Goal: Task Accomplishment & Management: Use online tool/utility

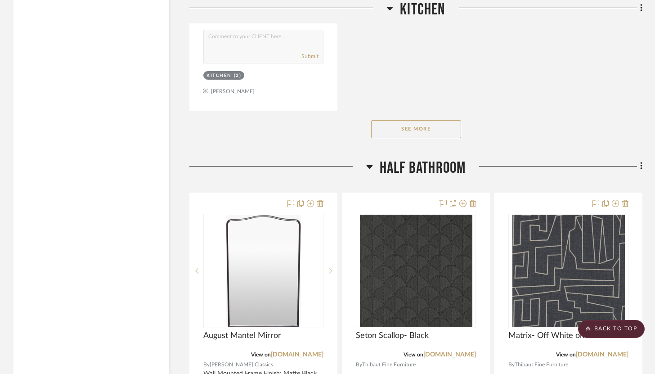
scroll to position [5709, 0]
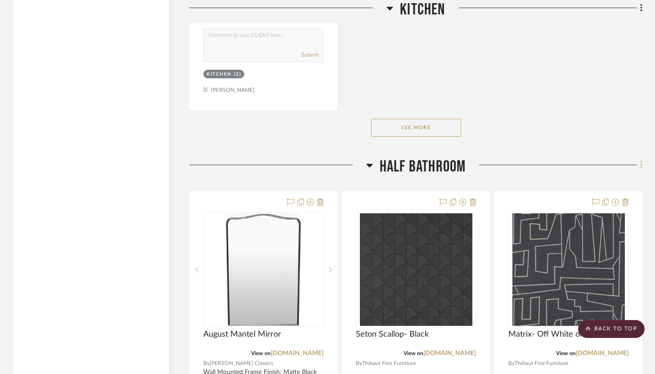
click at [640, 161] on icon at bounding box center [641, 165] width 2 height 8
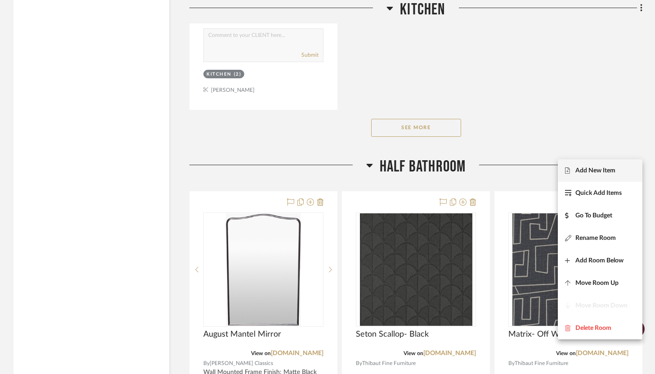
click at [595, 173] on span "Add New Item" at bounding box center [595, 170] width 40 height 8
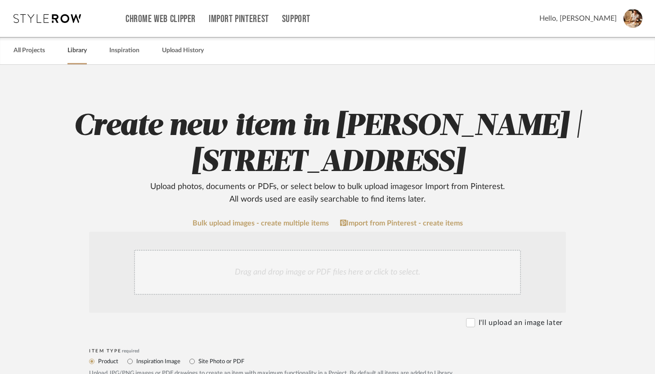
click at [75, 53] on link "Library" at bounding box center [76, 51] width 19 height 12
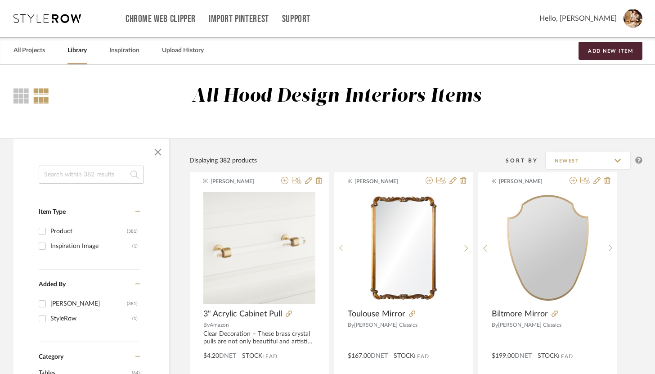
click at [107, 180] on input at bounding box center [91, 174] width 105 height 18
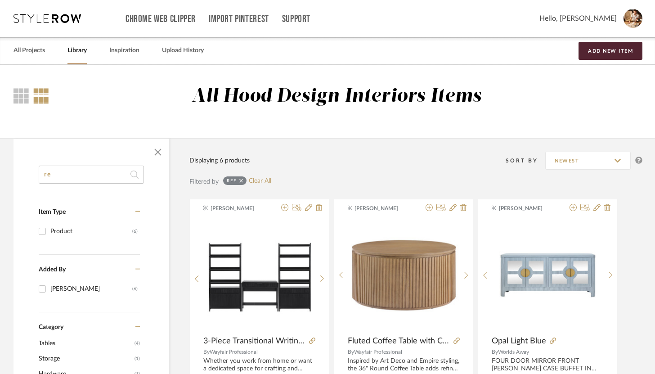
type input "r"
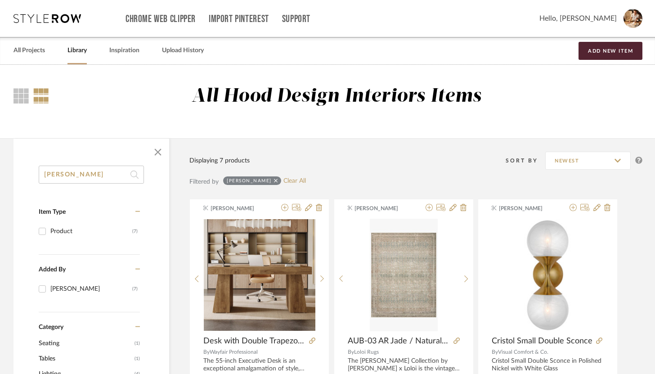
type input "[PERSON_NAME]"
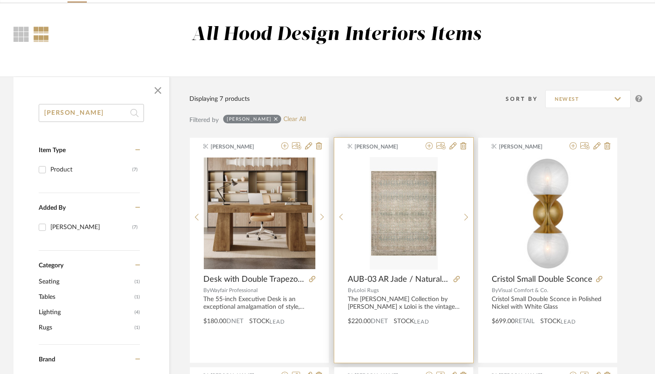
scroll to position [67, 0]
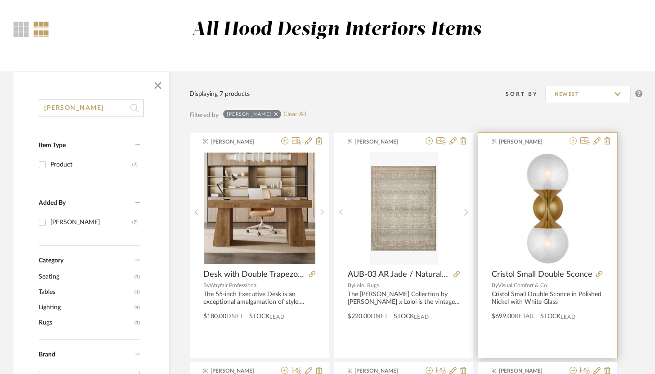
click at [573, 143] on icon at bounding box center [572, 140] width 7 height 7
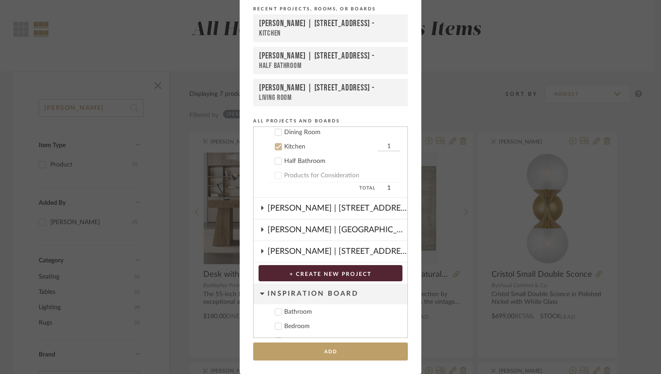
scroll to position [120, 0]
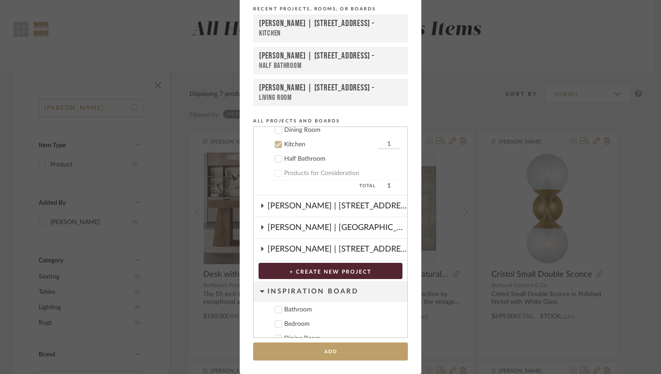
click at [276, 158] on icon at bounding box center [279, 159] width 6 height 4
click at [276, 145] on icon at bounding box center [279, 145] width 6 height 4
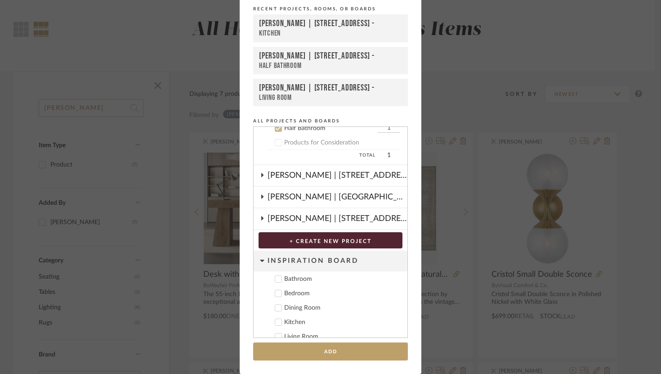
scroll to position [154, 0]
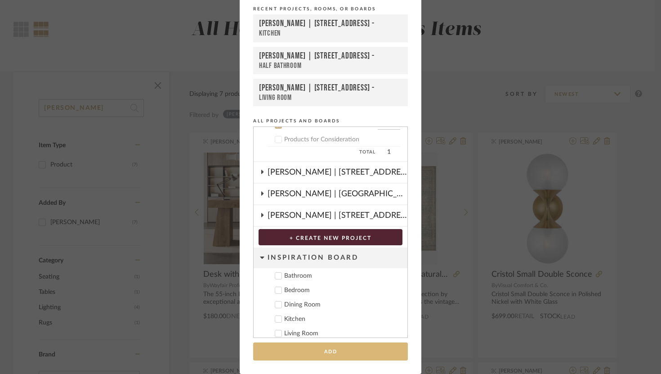
click at [348, 355] on button "Add" at bounding box center [330, 351] width 155 height 18
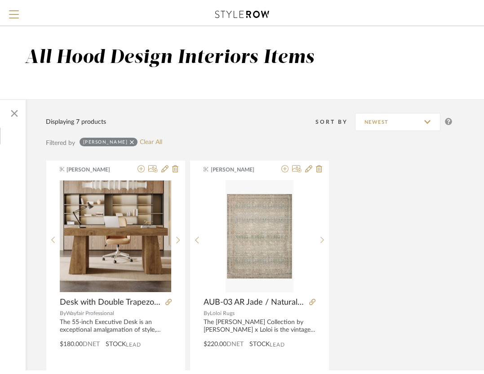
scroll to position [0, 0]
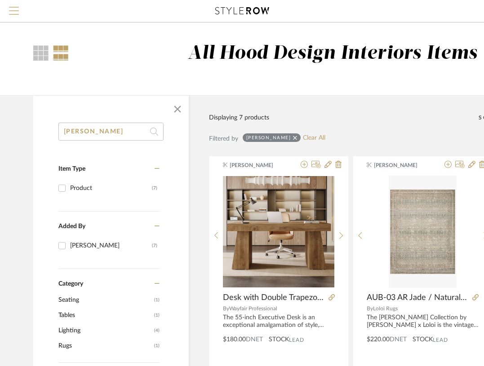
click at [13, 8] on span "Menu" at bounding box center [14, 7] width 10 height 1
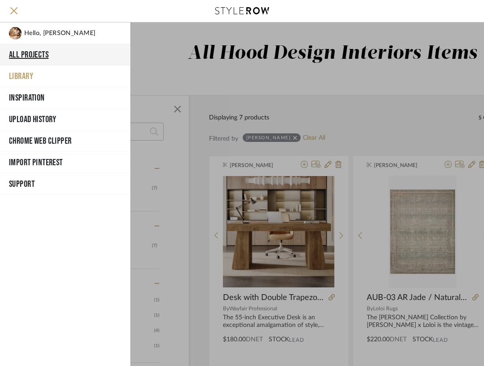
click at [46, 55] on button "All Projects" at bounding box center [65, 55] width 130 height 22
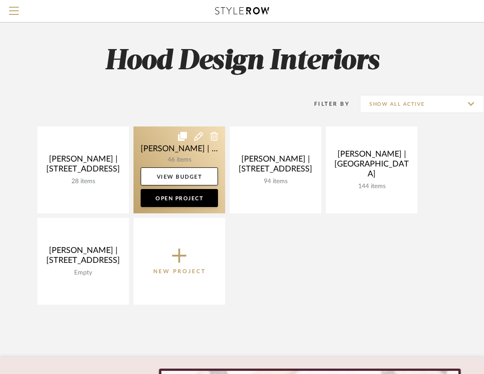
click at [156, 149] on link at bounding box center [180, 169] width 92 height 87
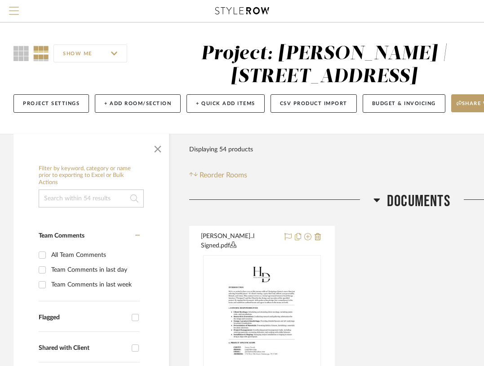
click at [17, 4] on button "Menu" at bounding box center [14, 11] width 28 height 22
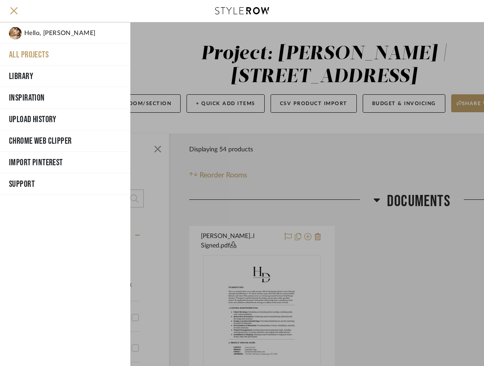
click at [36, 51] on button "All Projects" at bounding box center [65, 55] width 130 height 22
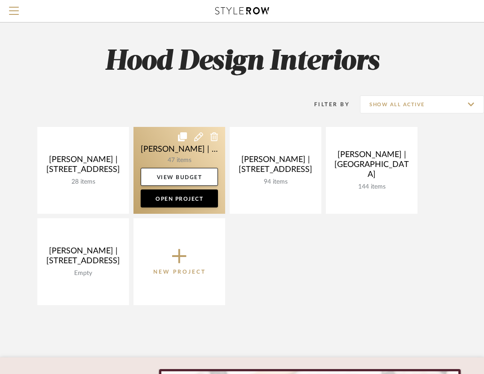
click at [169, 156] on link at bounding box center [180, 170] width 92 height 87
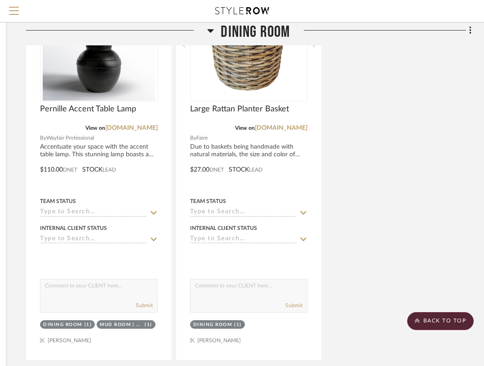
scroll to position [4173, 163]
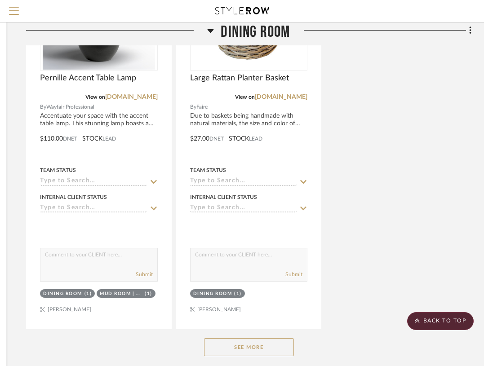
click at [251, 342] on button "See More" at bounding box center [249, 348] width 90 height 18
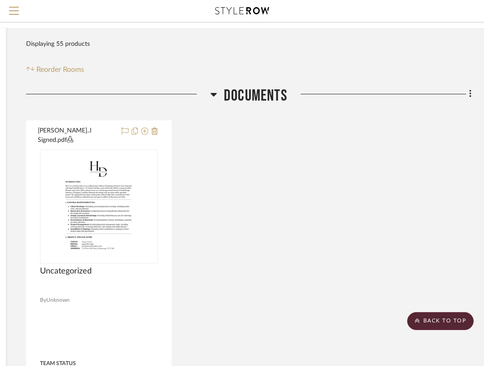
scroll to position [0, 163]
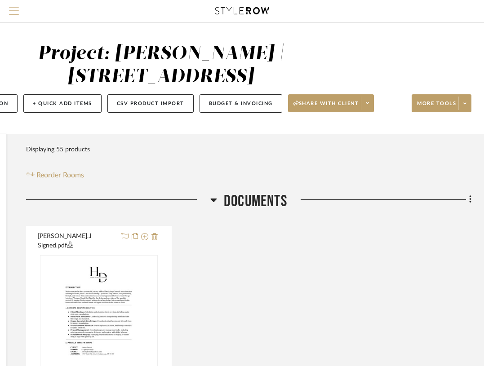
click at [13, 12] on span "Menu" at bounding box center [14, 13] width 10 height 13
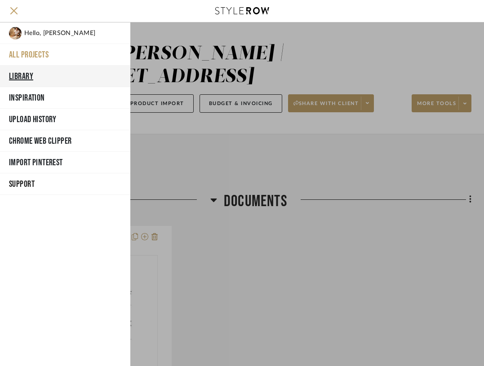
click at [43, 76] on button "Library" at bounding box center [65, 77] width 130 height 22
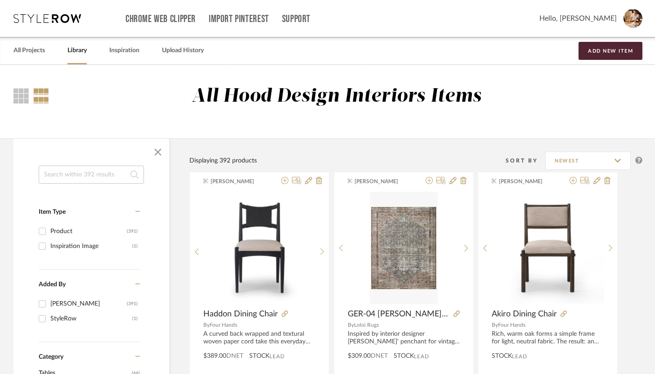
click at [115, 181] on input at bounding box center [91, 174] width 105 height 18
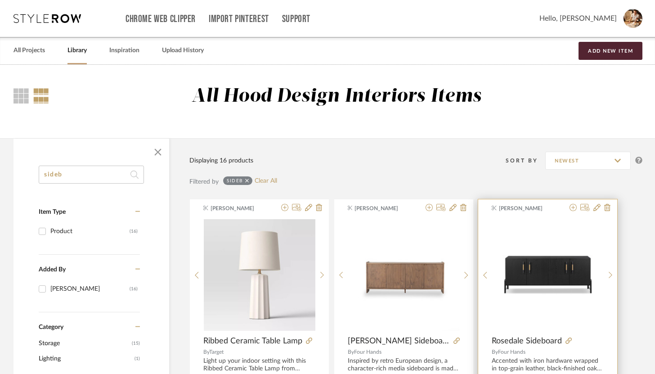
scroll to position [64, 0]
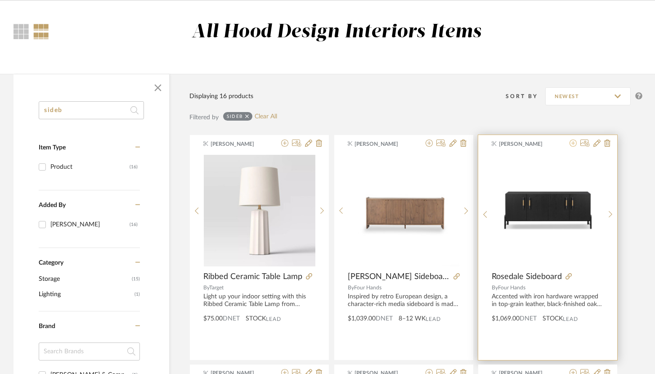
type input "sideb"
click at [573, 145] on icon at bounding box center [572, 142] width 7 height 7
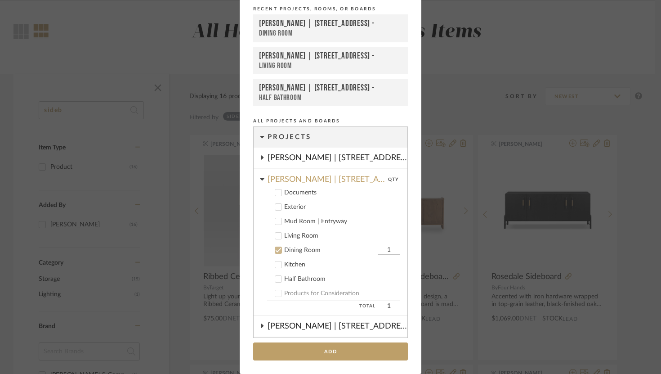
scroll to position [106, 0]
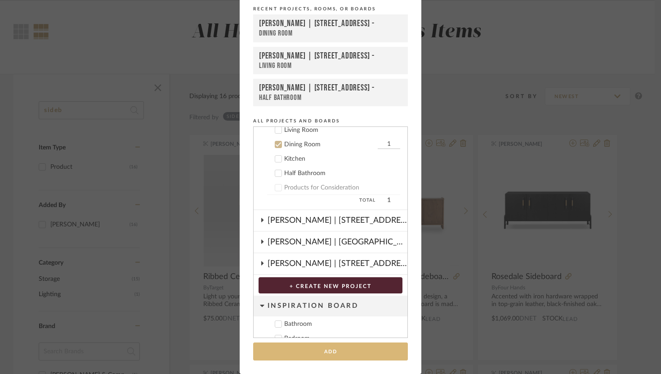
click at [357, 350] on button "Add" at bounding box center [330, 351] width 155 height 18
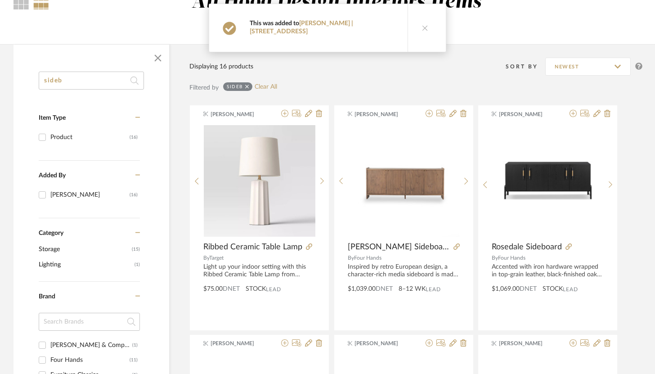
scroll to position [104, 0]
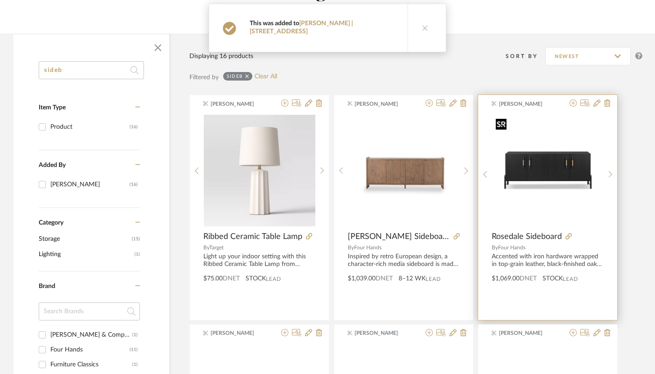
click at [571, 178] on img "0" at bounding box center [548, 171] width 112 height 112
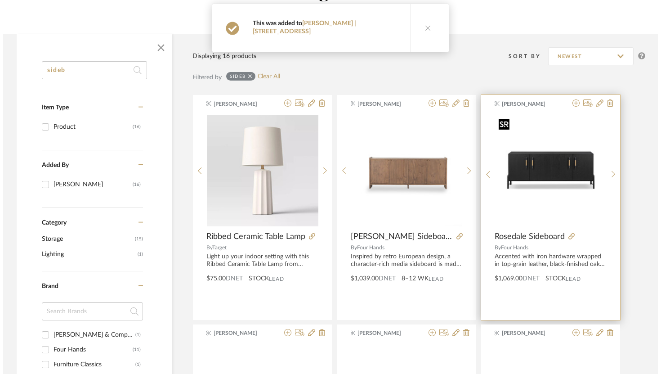
scroll to position [0, 0]
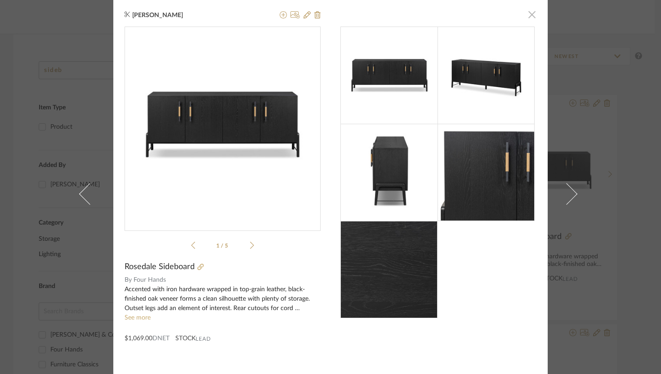
click at [526, 10] on span "button" at bounding box center [532, 14] width 18 height 18
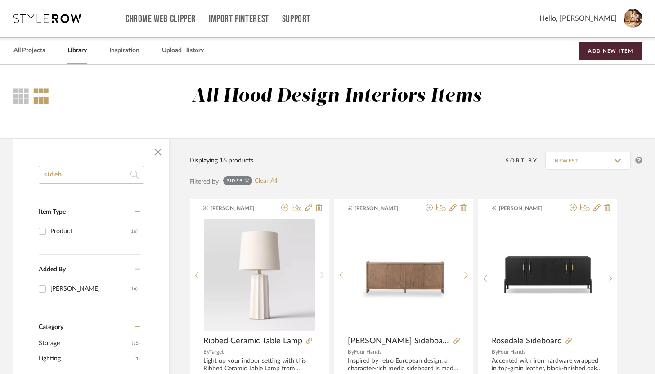
drag, startPoint x: 119, startPoint y: 173, endPoint x: 26, endPoint y: 165, distance: 93.4
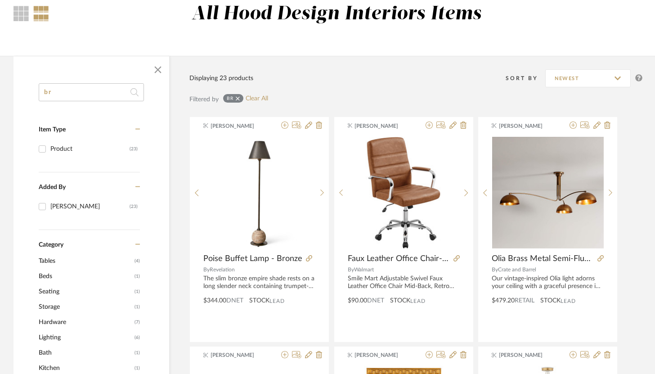
scroll to position [105, 0]
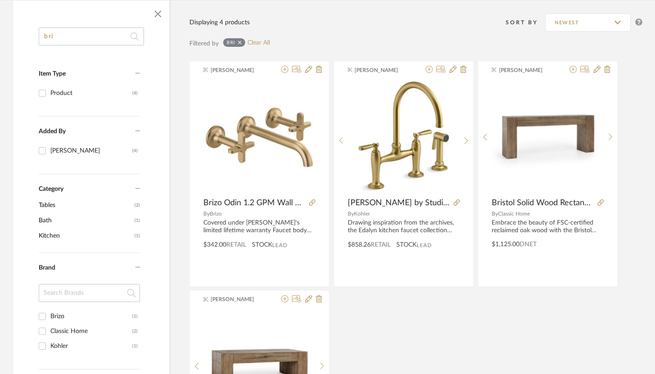
scroll to position [148, 0]
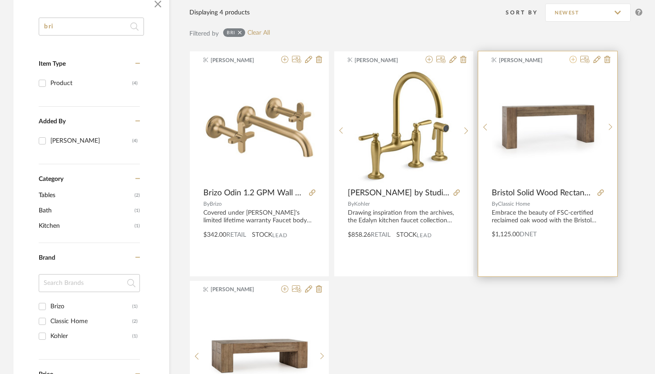
click at [575, 61] on icon at bounding box center [572, 59] width 7 height 7
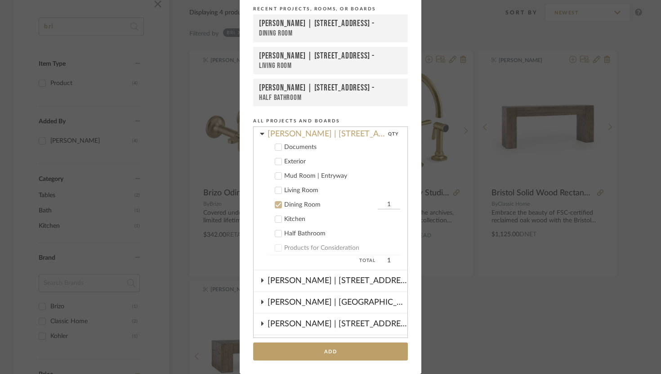
scroll to position [44, 0]
click at [278, 192] on div at bounding box center [278, 191] width 7 height 7
click at [275, 209] on div at bounding box center [278, 205] width 7 height 7
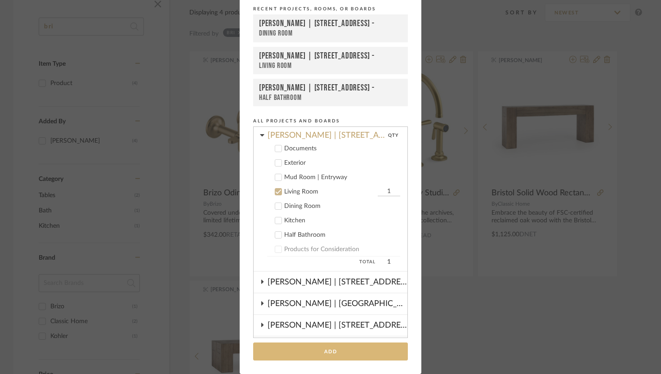
click at [311, 343] on button "Add" at bounding box center [330, 351] width 155 height 18
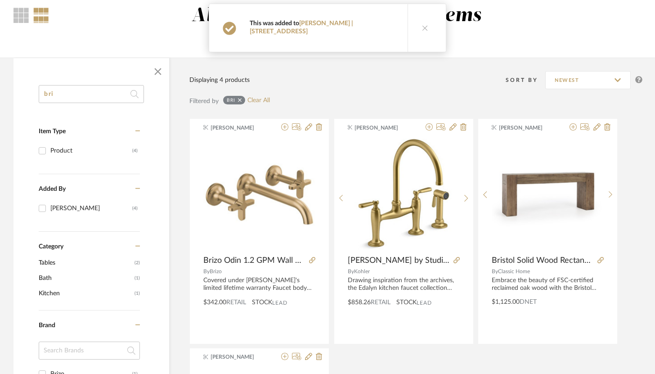
scroll to position [71, 0]
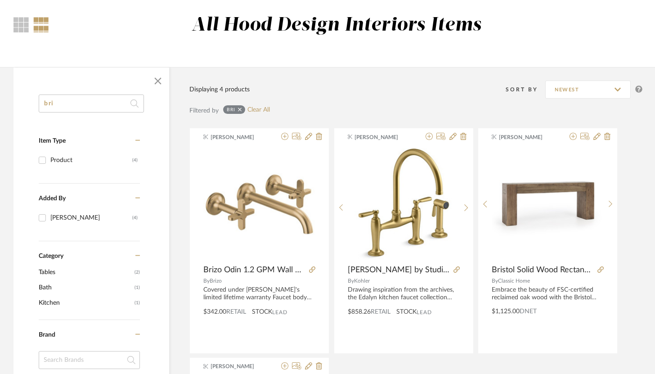
click at [74, 103] on input "bri" at bounding box center [91, 103] width 105 height 18
type input "b"
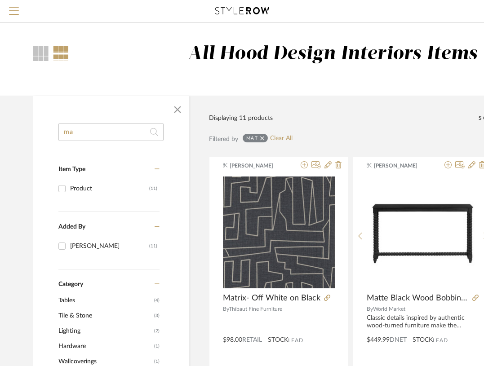
type input "m"
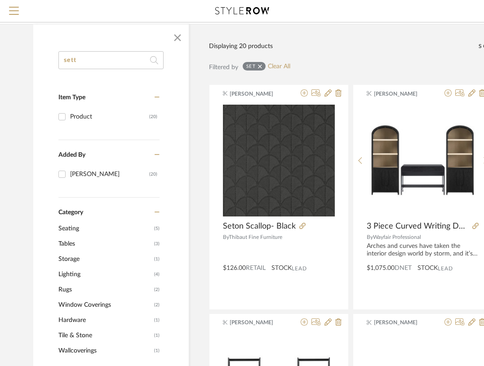
scroll to position [69, 0]
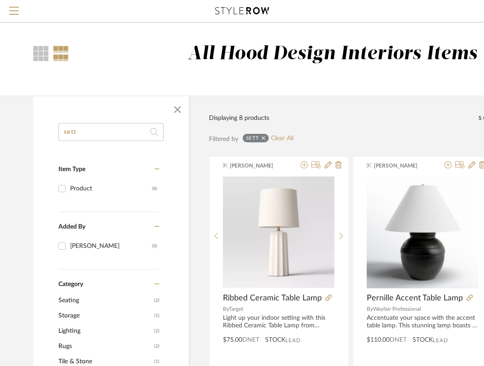
drag, startPoint x: 99, startPoint y: 134, endPoint x: 39, endPoint y: 130, distance: 59.9
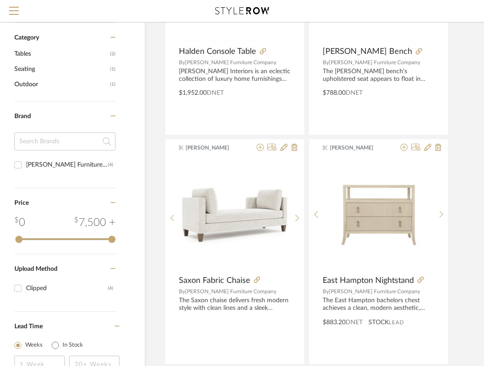
scroll to position [256, 44]
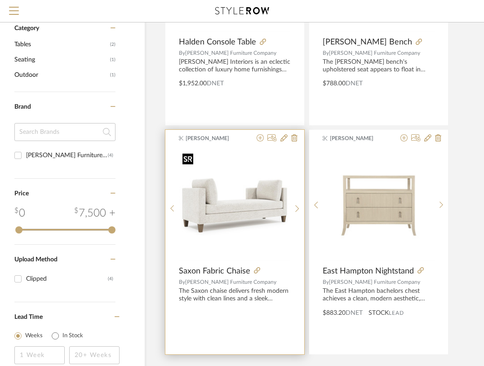
type input "bern"
click at [262, 174] on img "0" at bounding box center [235, 206] width 112 height 112
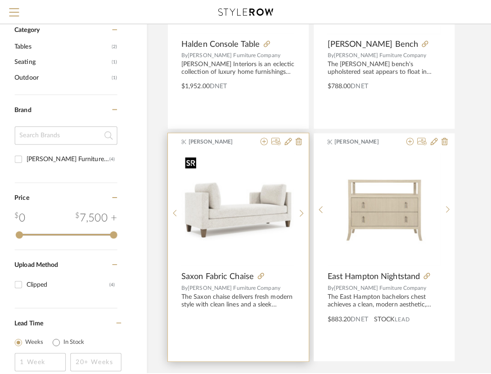
scroll to position [0, 0]
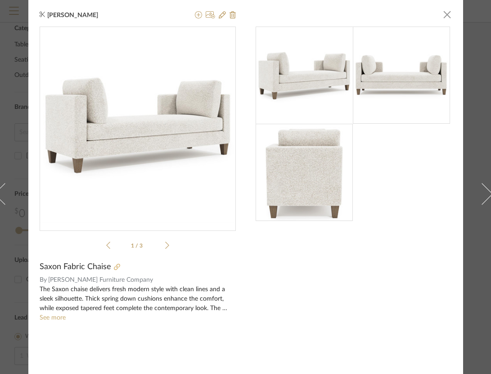
click at [114, 268] on icon at bounding box center [117, 266] width 6 height 6
